Goal: Check status: Check status

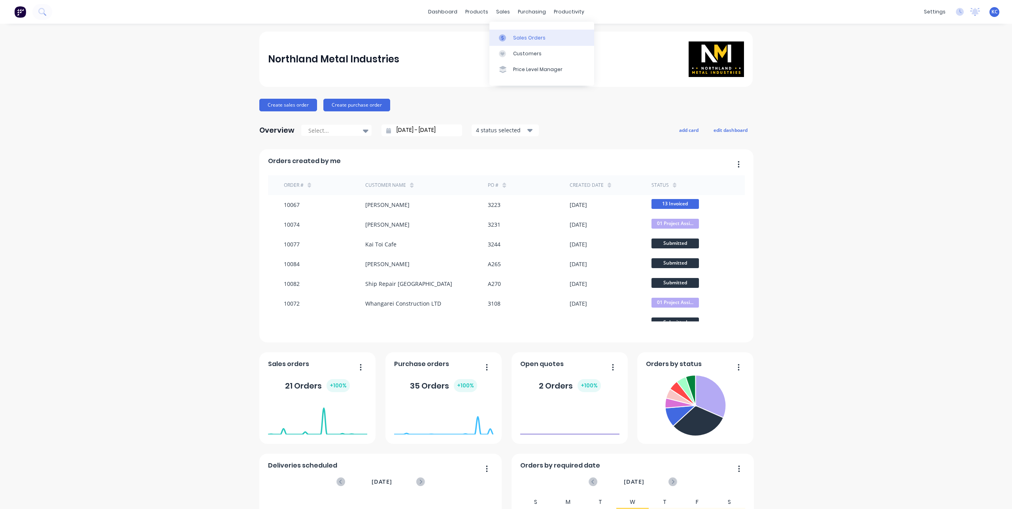
click at [498, 39] on link "Sales Orders" at bounding box center [541, 38] width 105 height 16
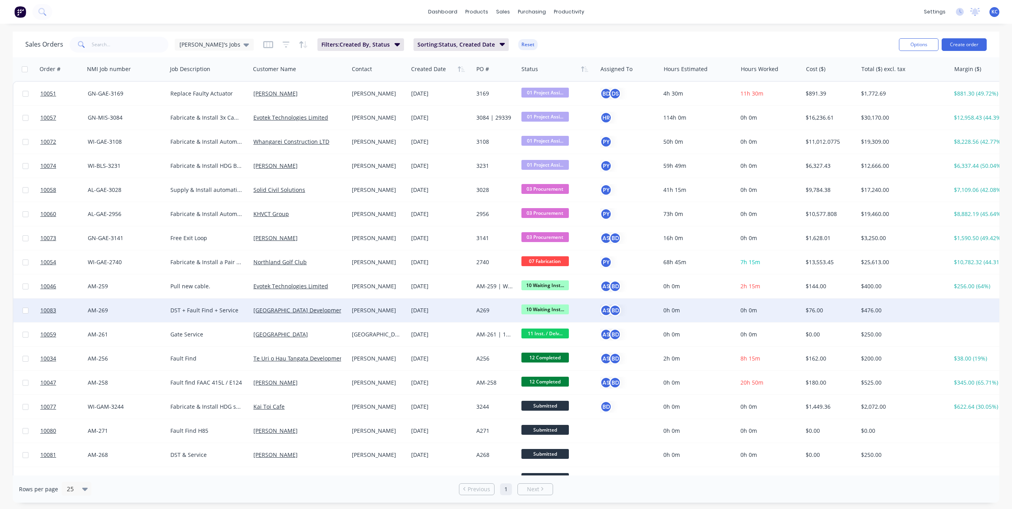
click at [226, 314] on div "DST + Fault Find + Service" at bounding box center [206, 311] width 73 height 8
click at [269, 309] on link "[GEOGRAPHIC_DATA] Development" at bounding box center [298, 311] width 91 height 8
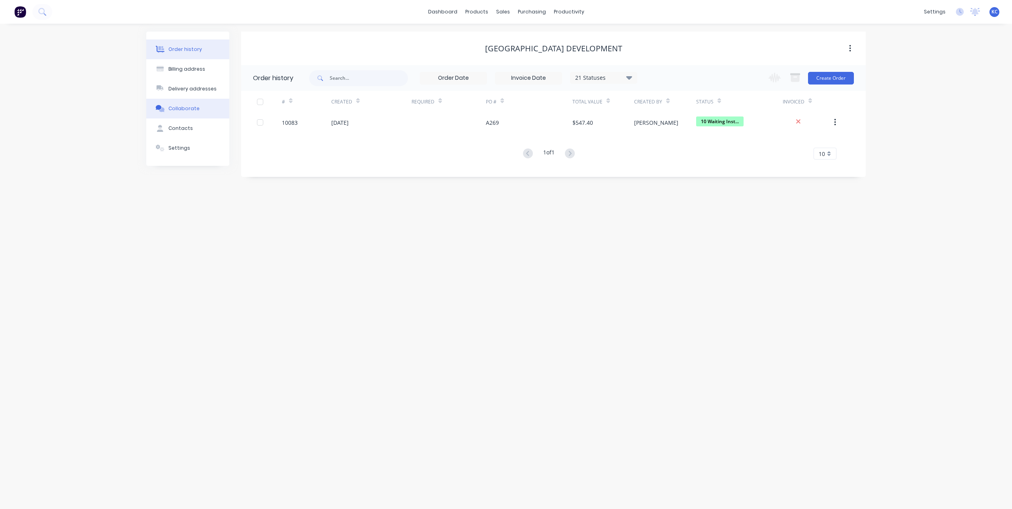
click at [185, 113] on button "Collaborate" at bounding box center [187, 109] width 83 height 20
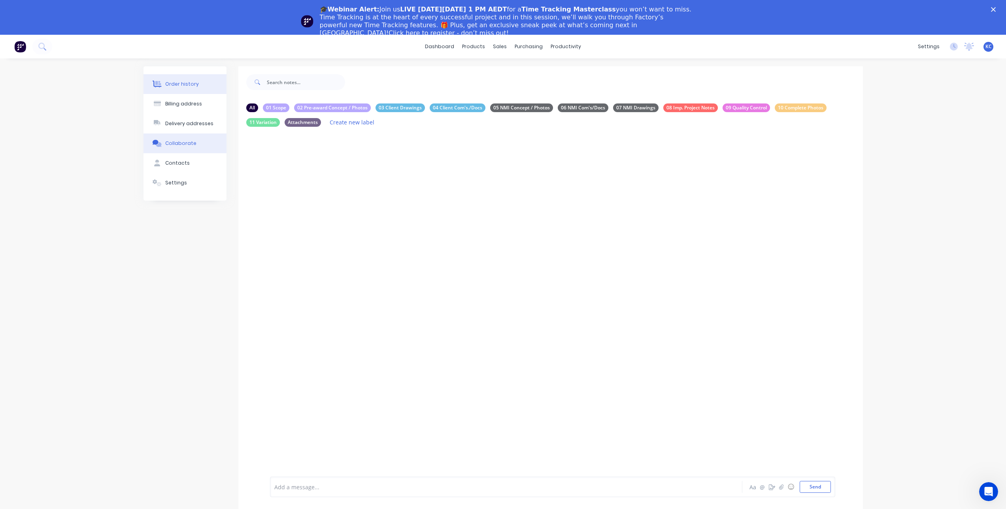
click at [199, 87] on button "Order history" at bounding box center [184, 84] width 83 height 20
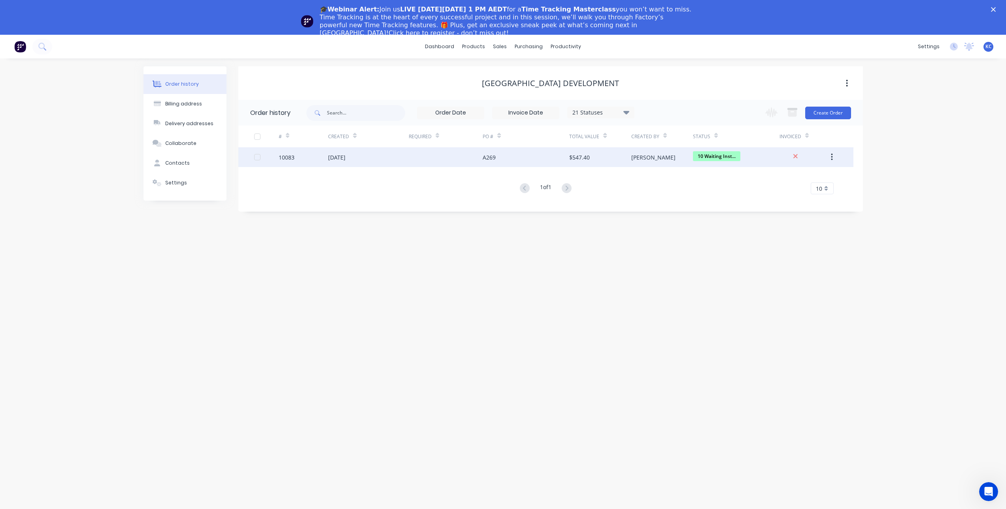
click at [345, 156] on div "[DATE]" at bounding box center [336, 157] width 17 height 8
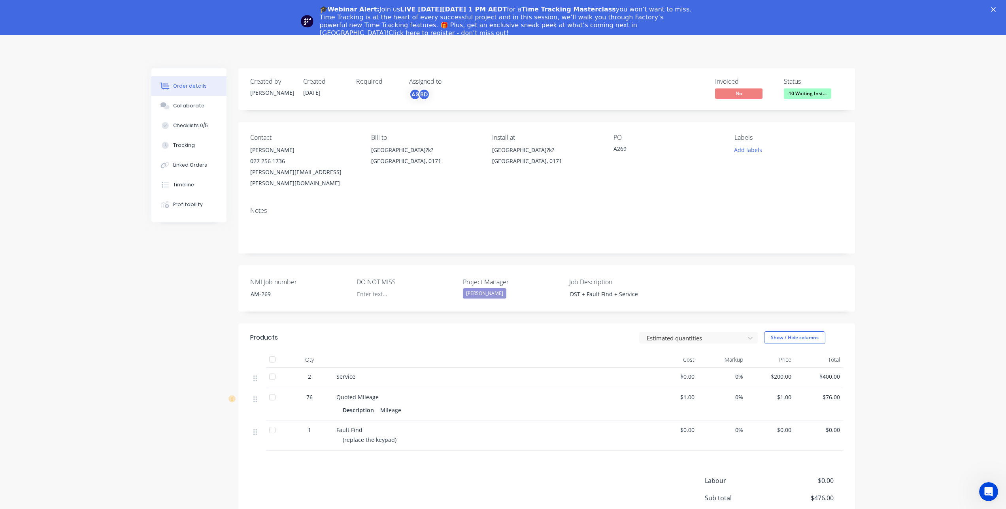
scroll to position [40, 0]
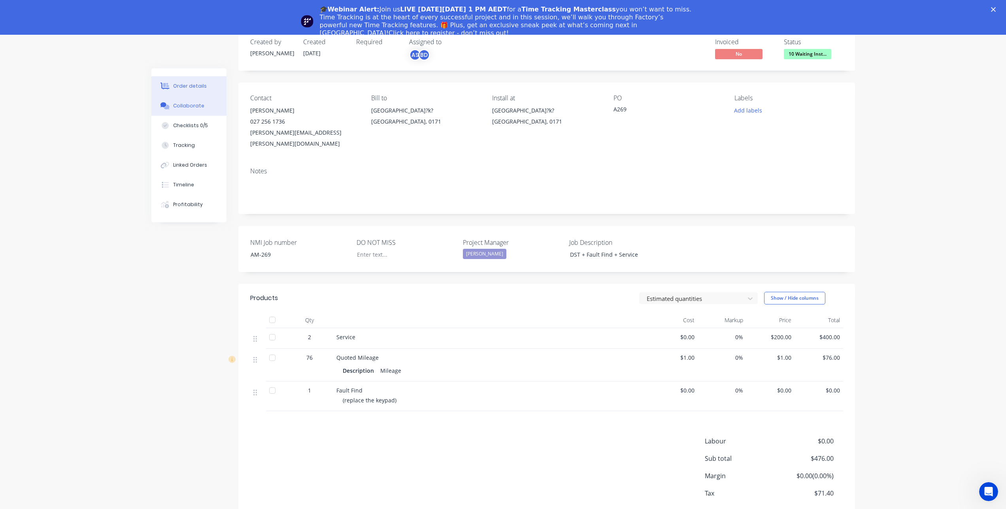
click at [186, 108] on div "Collaborate" at bounding box center [188, 105] width 31 height 7
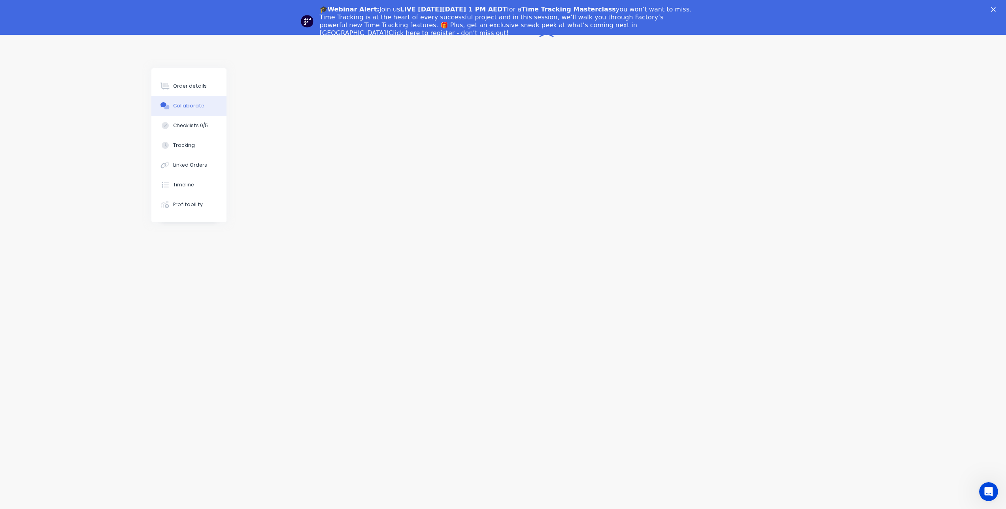
scroll to position [40, 0]
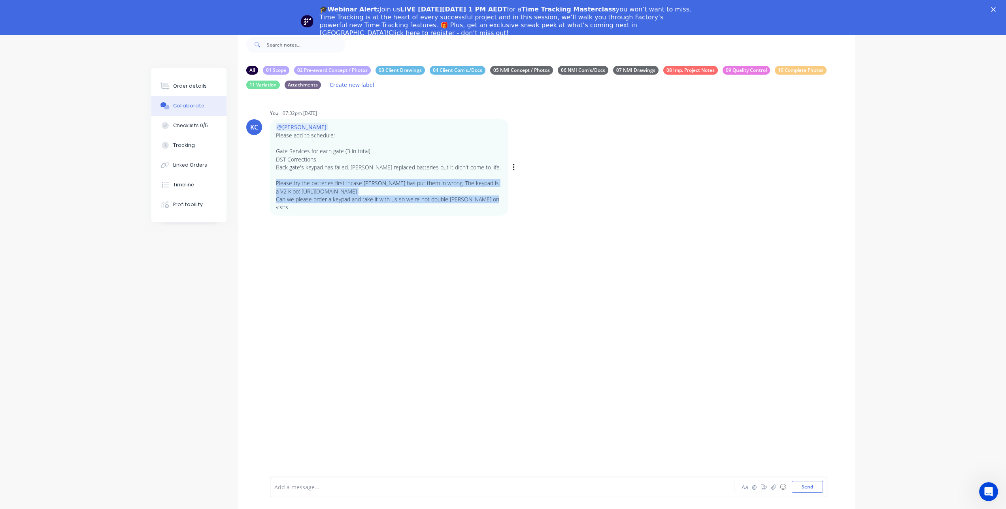
drag, startPoint x: 488, startPoint y: 200, endPoint x: 276, endPoint y: 186, distance: 212.7
click at [276, 186] on div "@[PERSON_NAME] Please add to schedule: Gate Services for each gate (3 in total)…" at bounding box center [389, 167] width 226 height 88
click at [452, 243] on div "KC You - 07:32pm [DATE] @[PERSON_NAME] Please add to schedule: Gate Services fo…" at bounding box center [546, 291] width 617 height 390
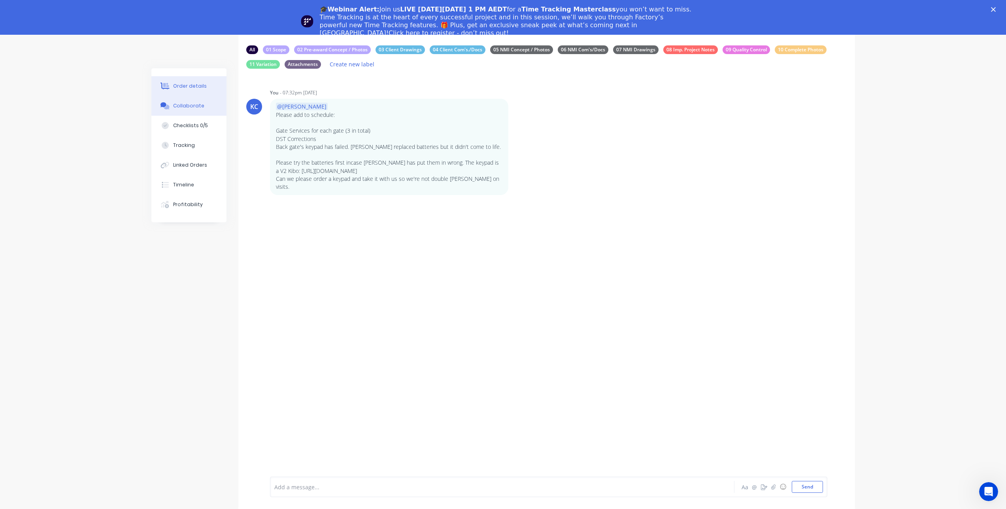
click at [199, 93] on button "Order details" at bounding box center [188, 86] width 75 height 20
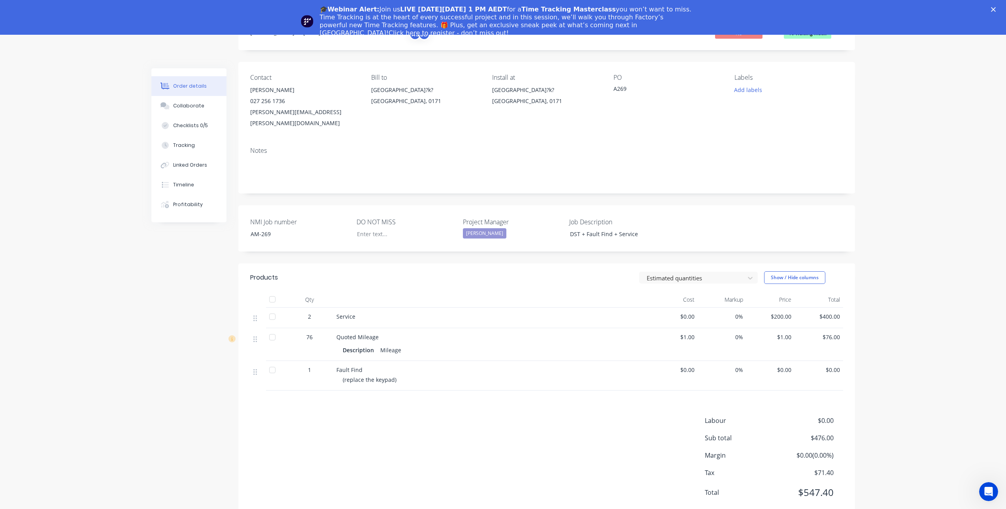
click at [185, 256] on div "Created by [PERSON_NAME] Created [DATE] Required Assigned to AS BD Invoiced No …" at bounding box center [502, 269] width 703 height 523
click at [196, 181] on button "Timeline" at bounding box center [188, 185] width 75 height 20
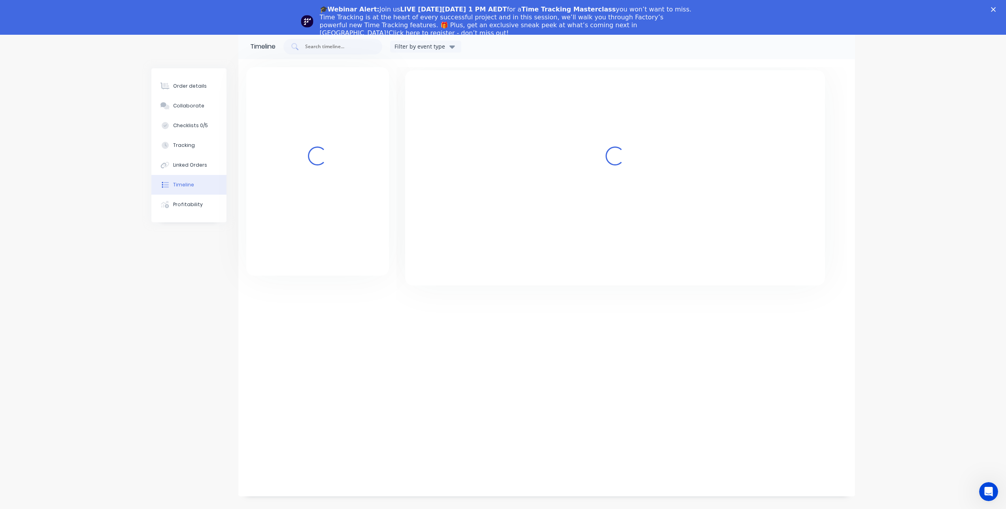
scroll to position [35, 0]
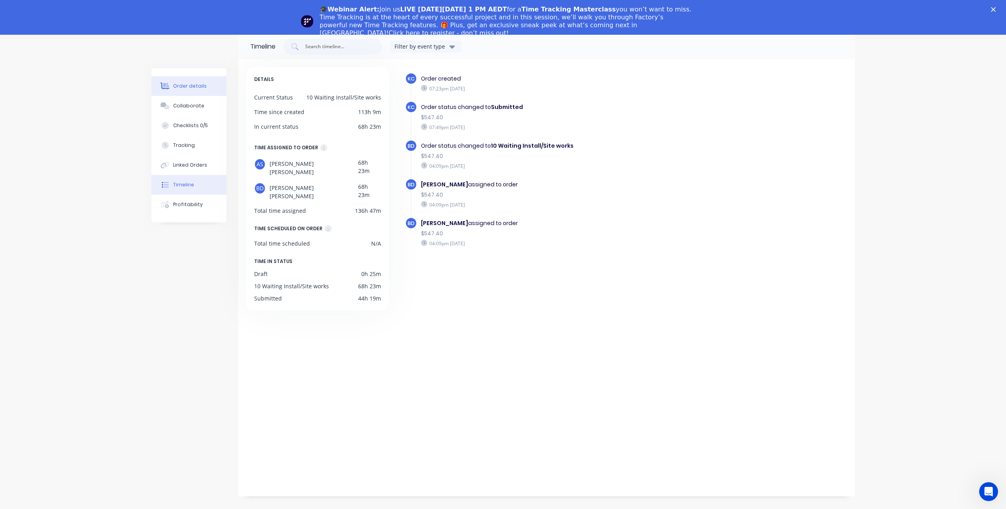
click at [190, 80] on button "Order details" at bounding box center [188, 86] width 75 height 20
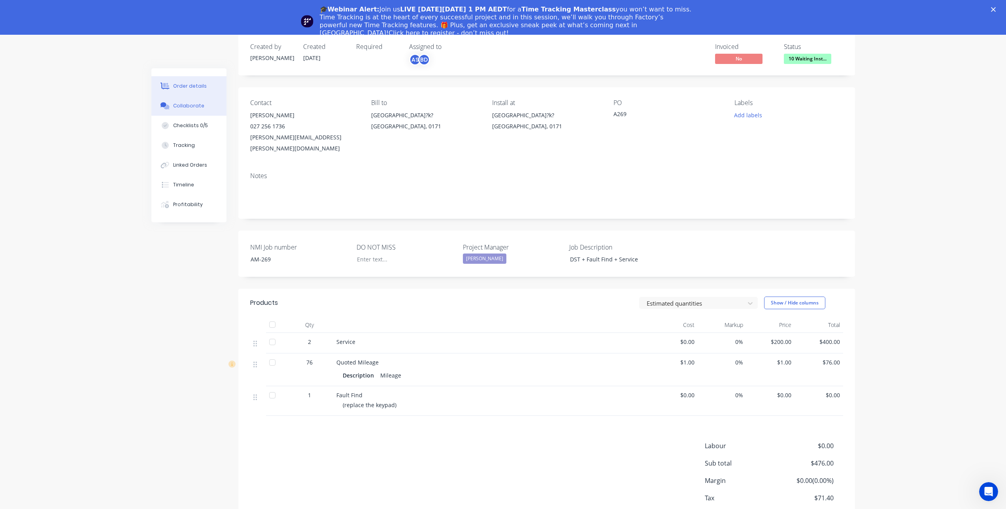
click at [189, 110] on button "Collaborate" at bounding box center [188, 106] width 75 height 20
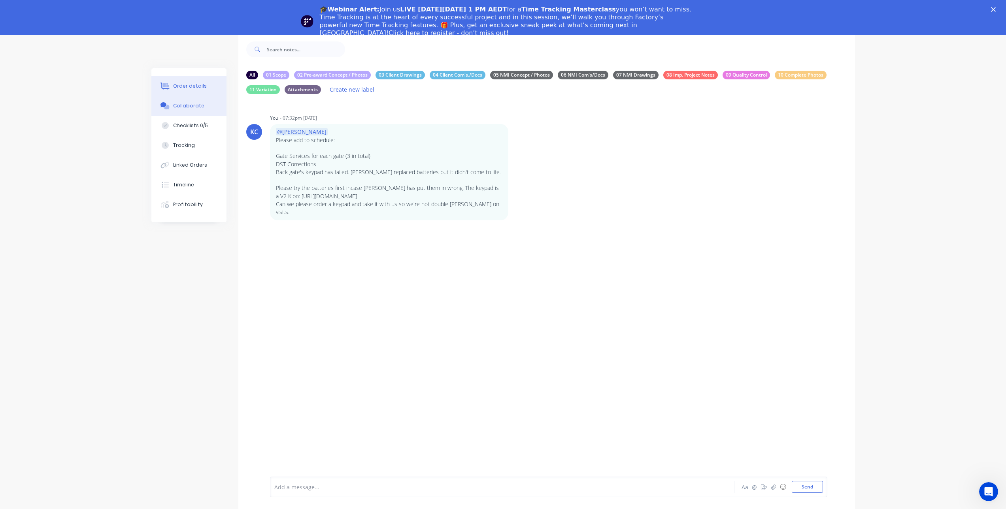
click at [204, 89] on div "Order details" at bounding box center [190, 86] width 34 height 7
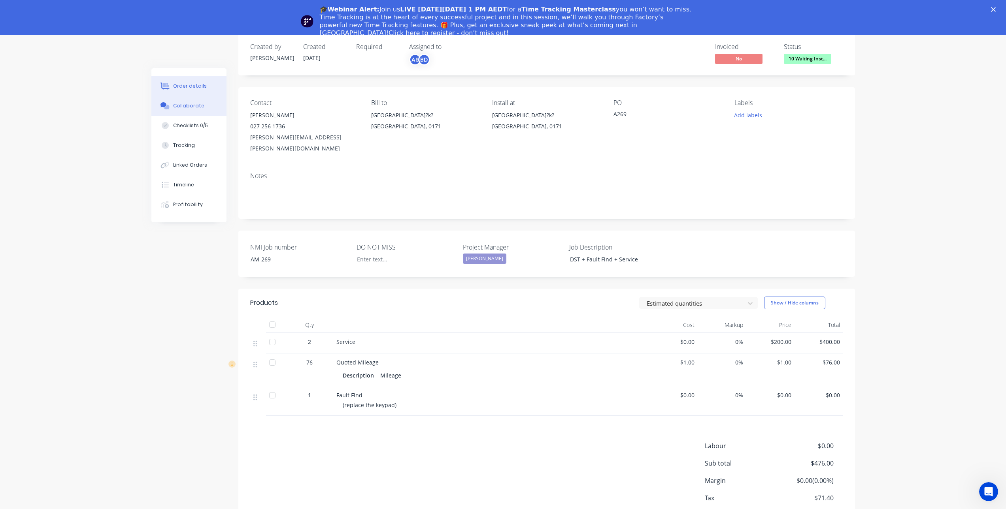
click at [208, 103] on button "Collaborate" at bounding box center [188, 106] width 75 height 20
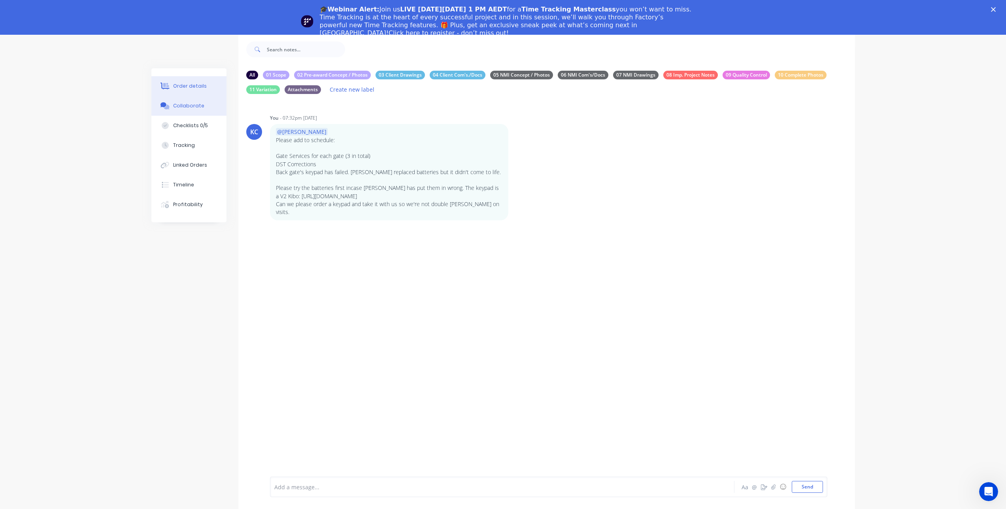
click at [203, 87] on div "Order details" at bounding box center [190, 86] width 34 height 7
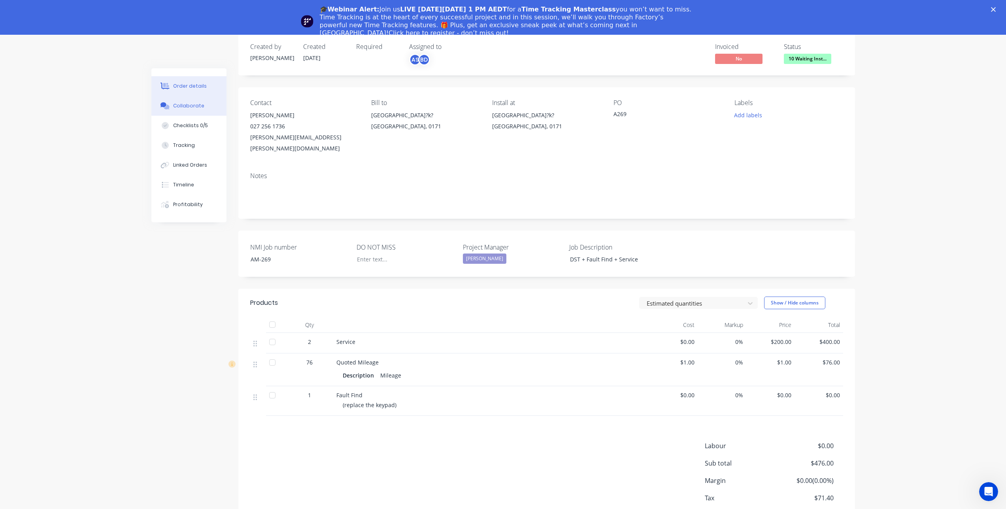
click at [196, 106] on div "Collaborate" at bounding box center [188, 105] width 31 height 7
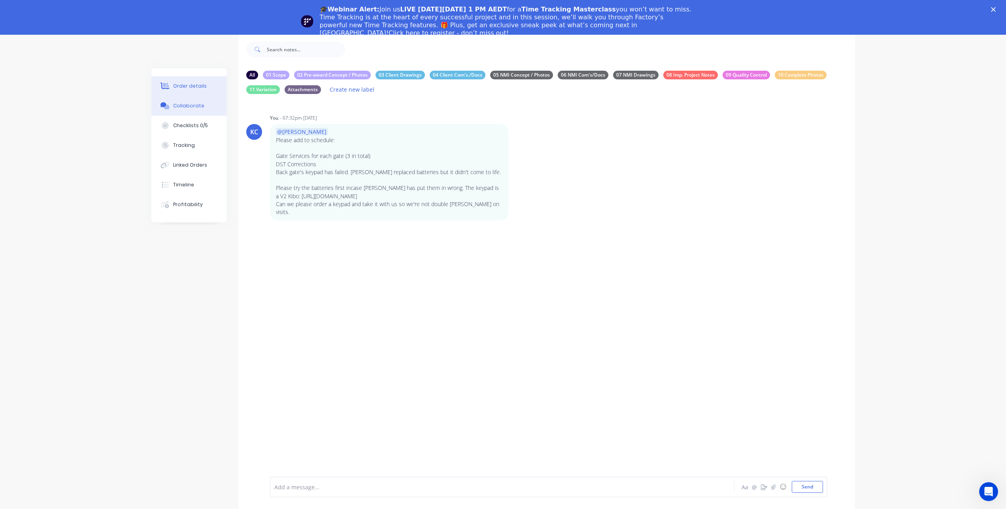
click at [218, 88] on button "Order details" at bounding box center [188, 86] width 75 height 20
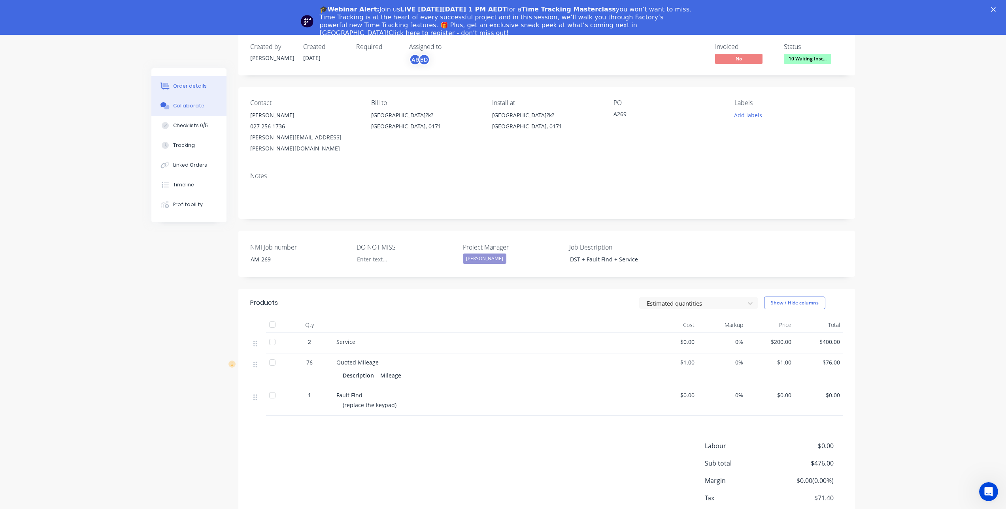
click at [211, 100] on button "Collaborate" at bounding box center [188, 106] width 75 height 20
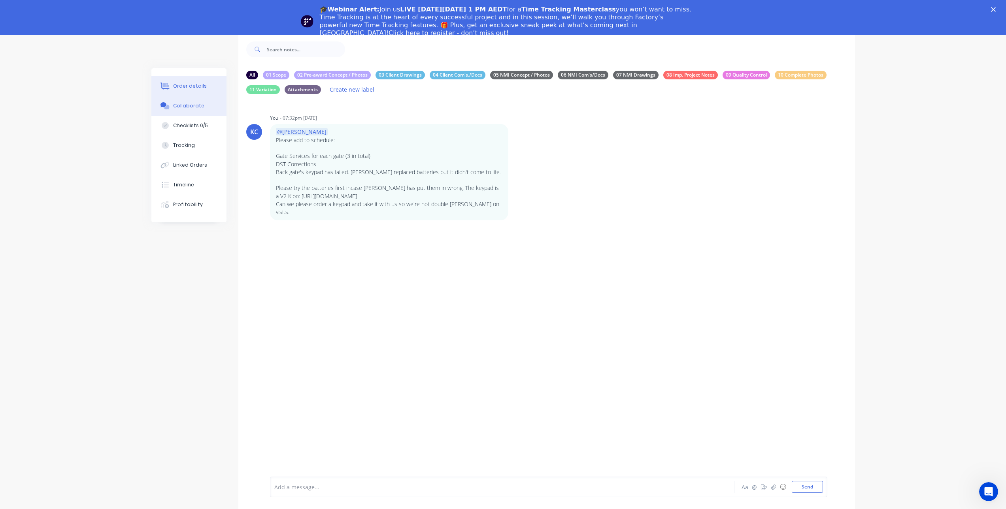
click at [207, 82] on button "Order details" at bounding box center [188, 86] width 75 height 20
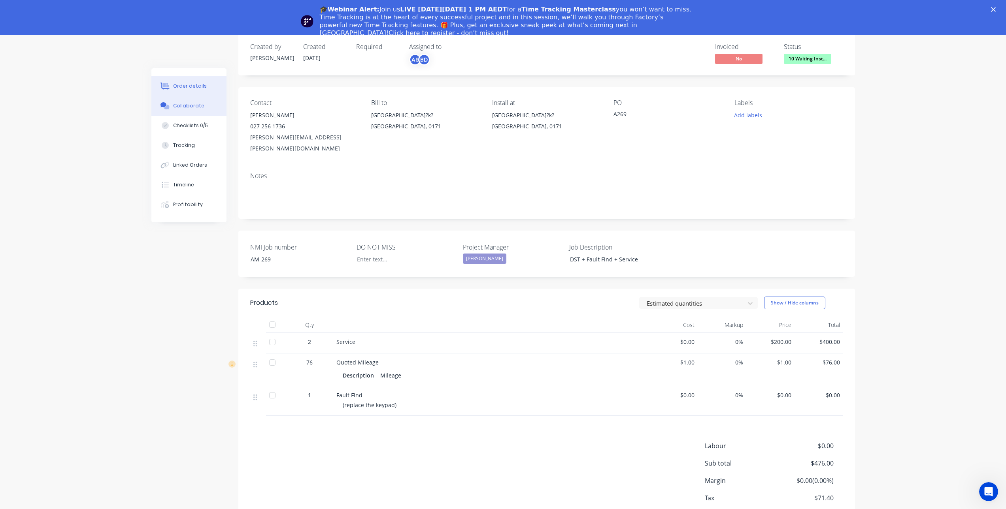
click at [210, 104] on button "Collaborate" at bounding box center [188, 106] width 75 height 20
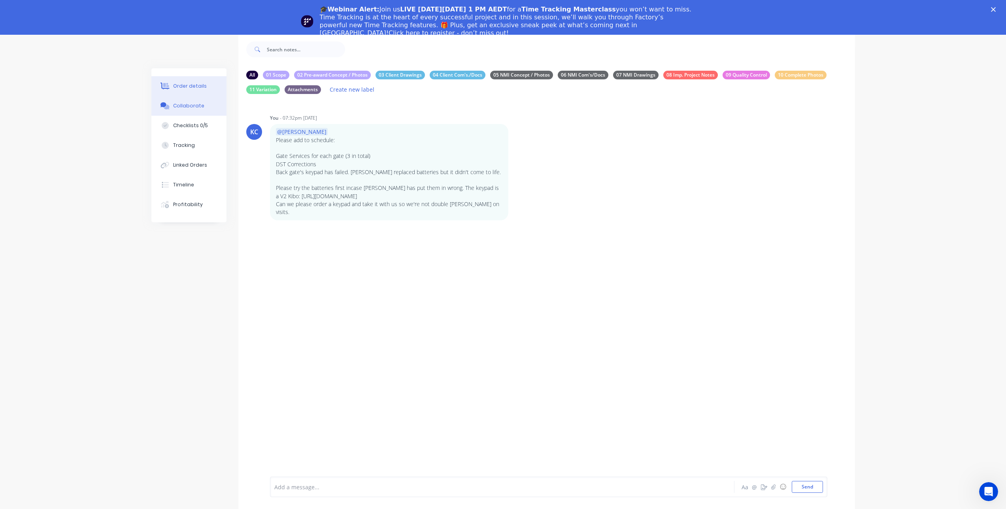
click at [209, 89] on button "Order details" at bounding box center [188, 86] width 75 height 20
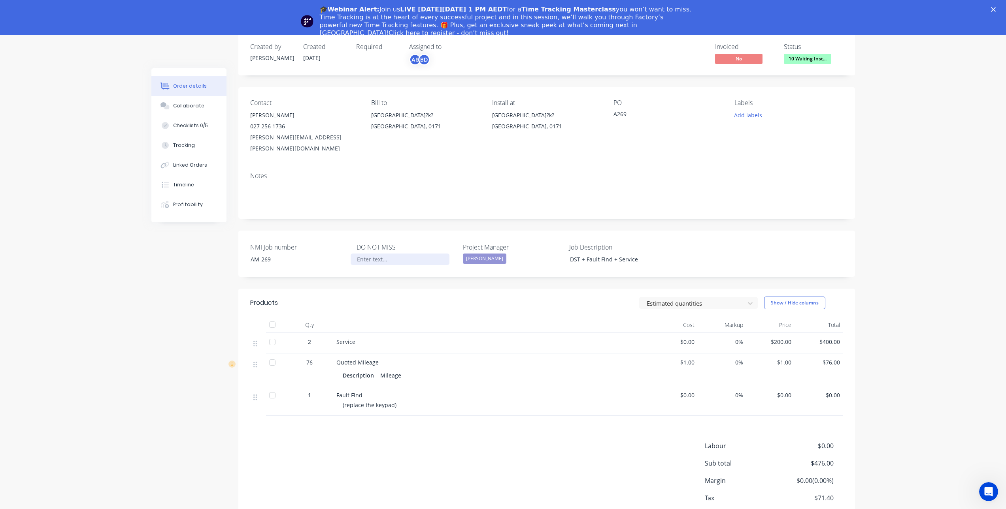
click at [393, 254] on div at bounding box center [400, 259] width 99 height 11
click at [206, 103] on button "Collaborate" at bounding box center [188, 106] width 75 height 20
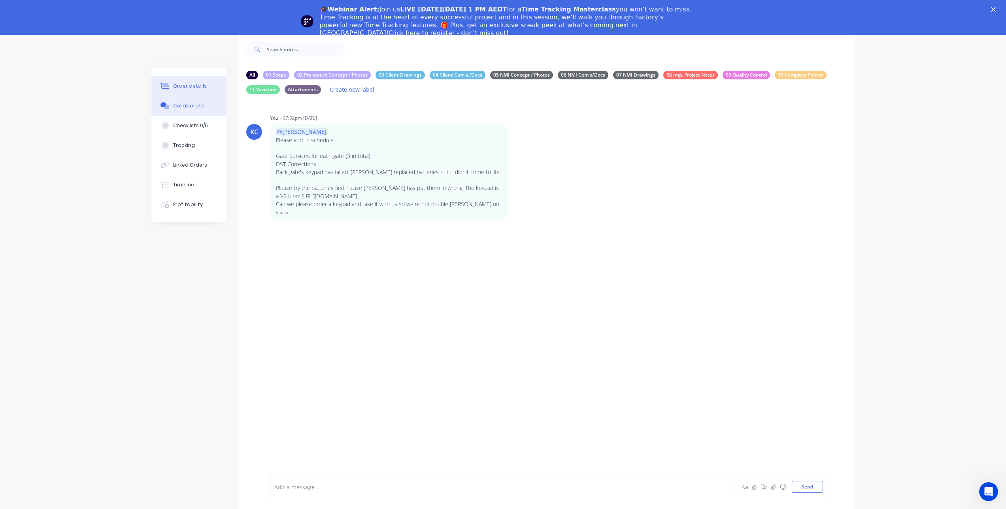
click at [188, 83] on div "Order details" at bounding box center [190, 86] width 34 height 7
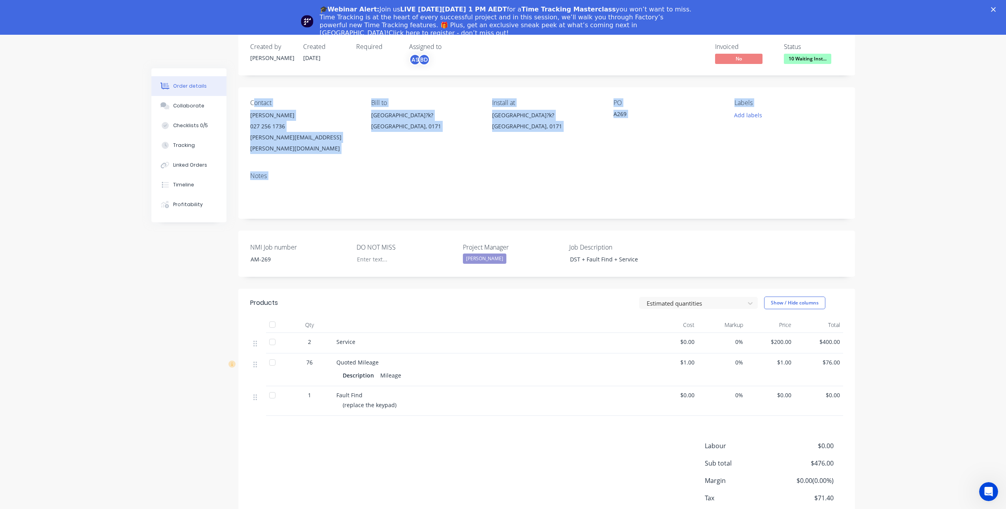
drag, startPoint x: 950, startPoint y: 177, endPoint x: 253, endPoint y: 106, distance: 700.7
click at [253, 106] on div "Order details Collaborate Checklists 0/5 Tracking Linked Orders Timeline Profit…" at bounding box center [503, 278] width 1006 height 557
click at [253, 102] on div "Contact" at bounding box center [304, 103] width 108 height 8
drag, startPoint x: 251, startPoint y: 100, endPoint x: 885, endPoint y: 159, distance: 636.7
click at [885, 159] on div "Order details Collaborate Checklists 0/5 Tracking Linked Orders Timeline Profit…" at bounding box center [503, 278] width 1006 height 557
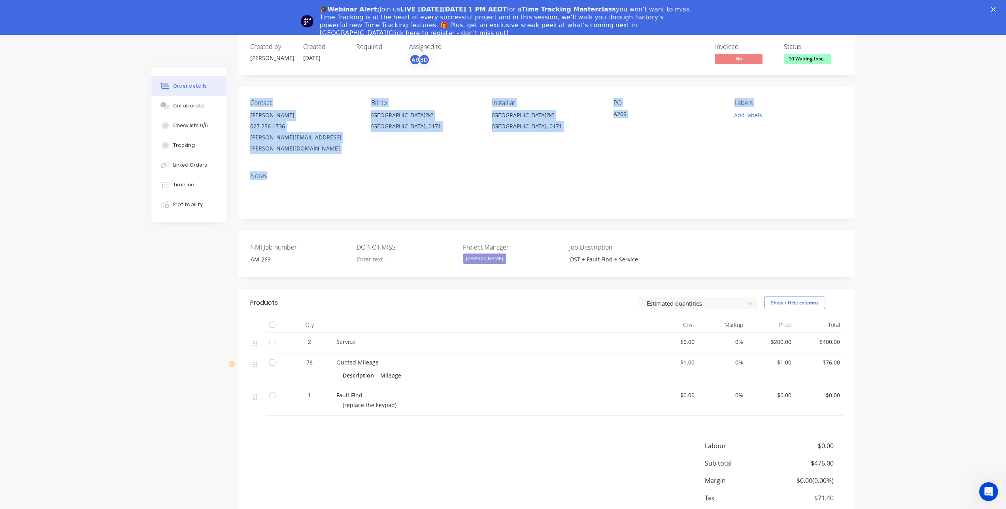
click at [886, 151] on div "Order details Collaborate Checklists 0/5 Tracking Linked Orders Timeline Profit…" at bounding box center [503, 278] width 1006 height 557
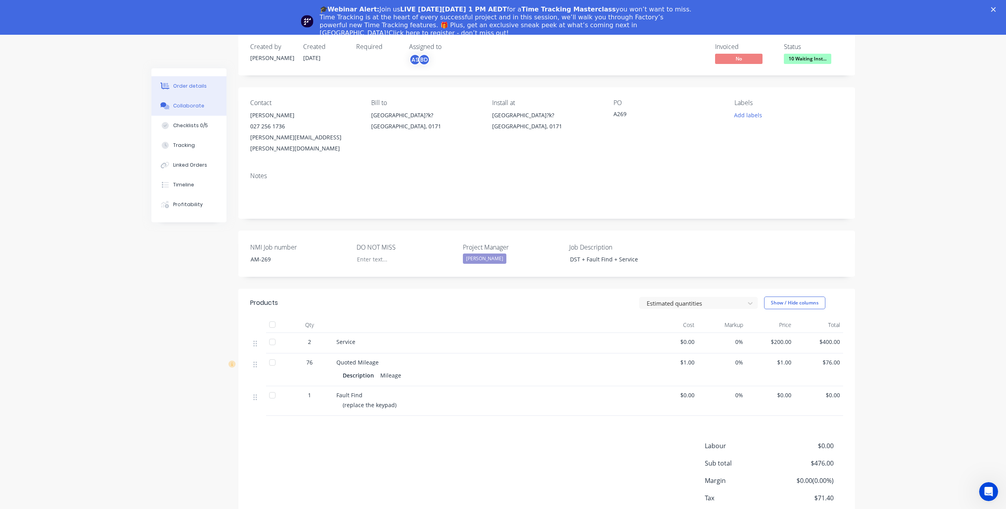
click at [200, 104] on div "Collaborate" at bounding box center [188, 105] width 31 height 7
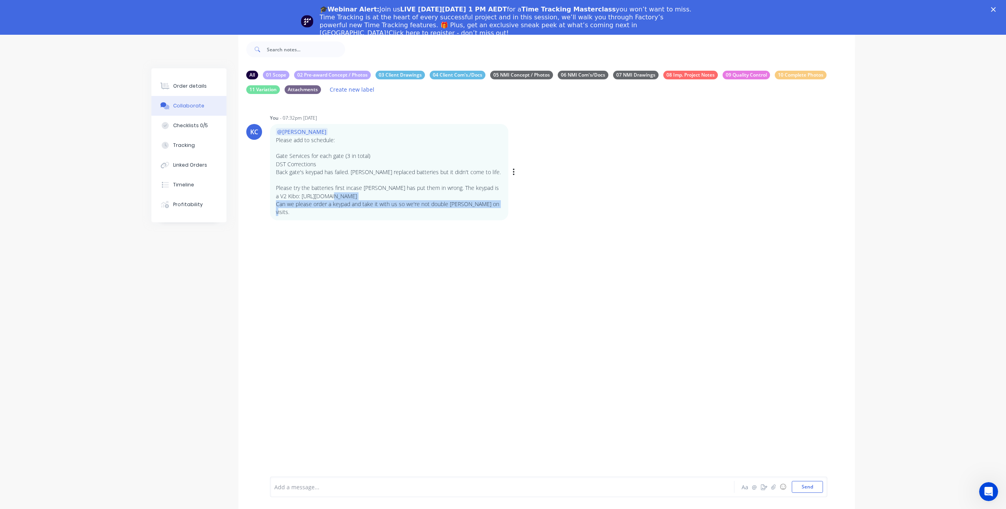
drag, startPoint x: 491, startPoint y: 204, endPoint x: 323, endPoint y: 196, distance: 168.1
click at [323, 196] on div "@[PERSON_NAME] Please add to schedule: Gate Services for each gate (3 in total)…" at bounding box center [389, 172] width 226 height 88
click at [411, 268] on div "KC You - 07:32pm [DATE] @[PERSON_NAME] Please add to schedule: Gate Services fo…" at bounding box center [546, 295] width 617 height 390
click at [189, 86] on div "Order details" at bounding box center [190, 86] width 34 height 7
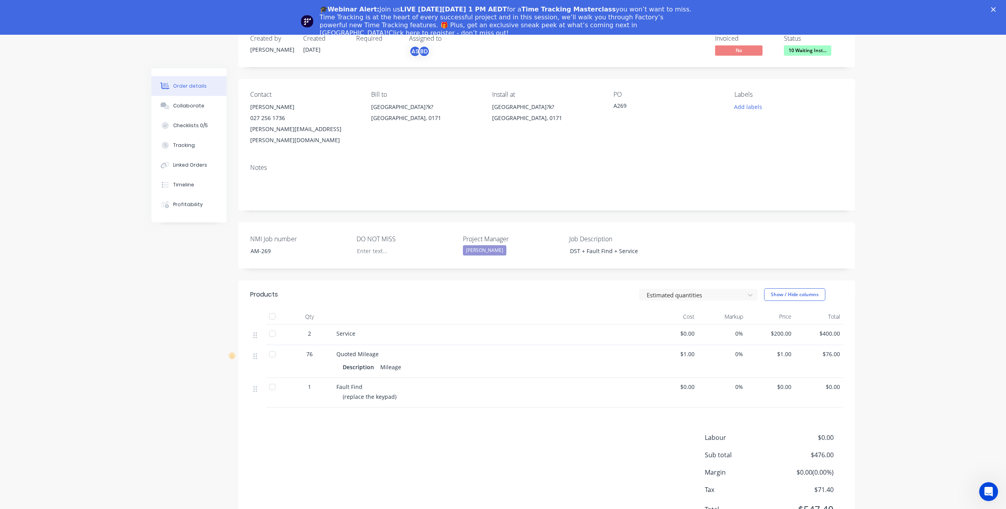
scroll to position [42, 0]
click at [195, 313] on span "On hand" at bounding box center [188, 313] width 22 height 8
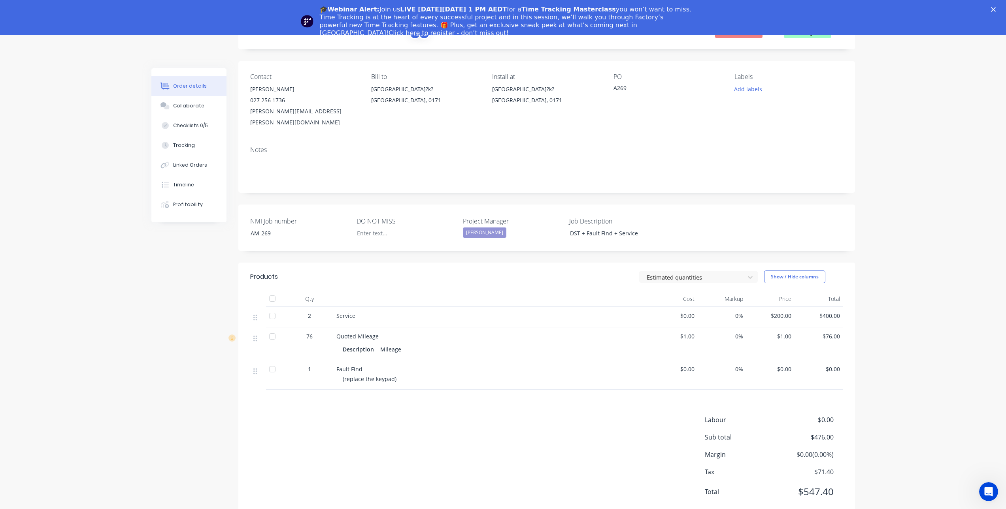
scroll to position [71, 0]
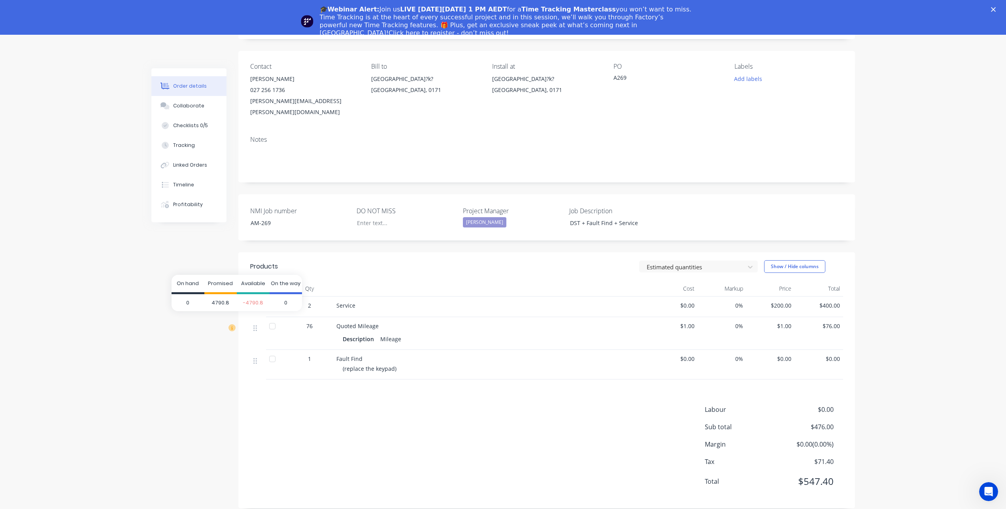
click at [231, 324] on icon at bounding box center [231, 327] width 7 height 7
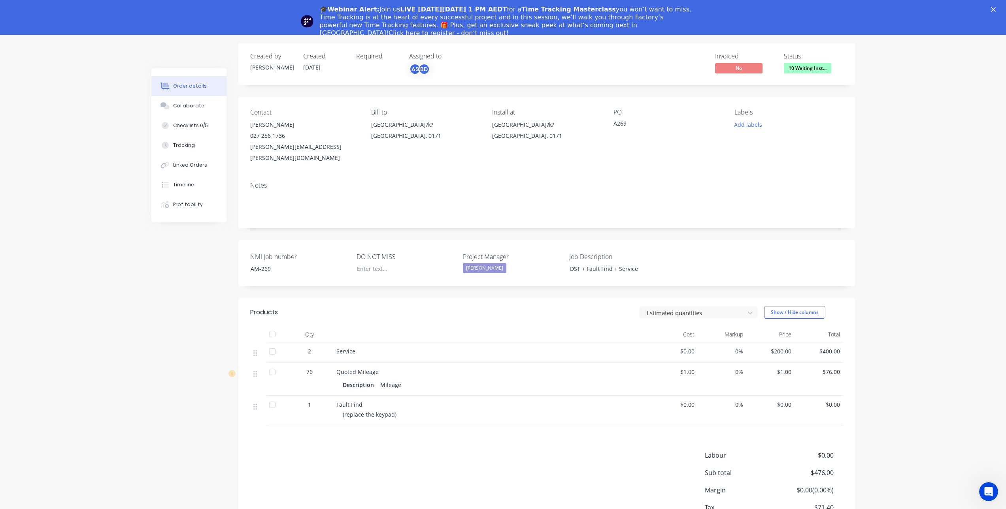
scroll to position [40, 0]
